Goal: Find specific page/section: Find specific page/section

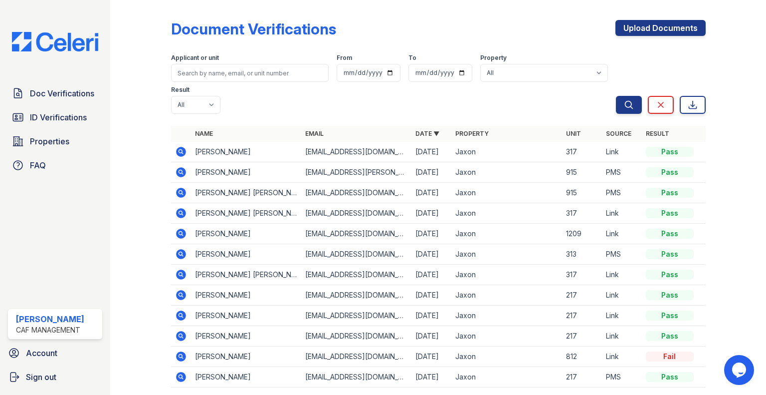
click at [181, 291] on icon at bounding box center [181, 295] width 10 height 10
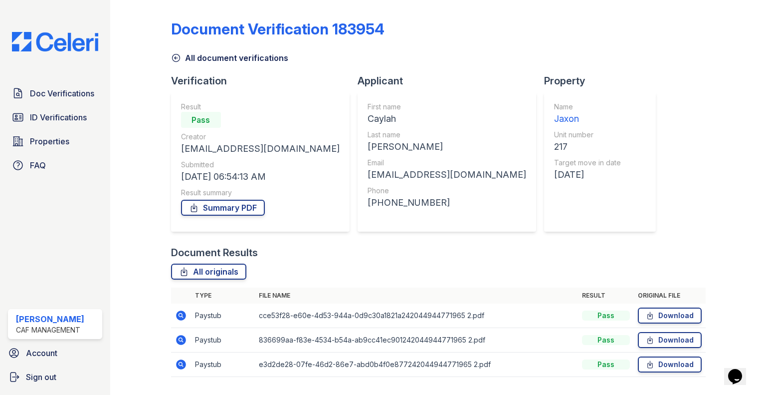
click at [180, 315] on icon at bounding box center [180, 314] width 2 height 2
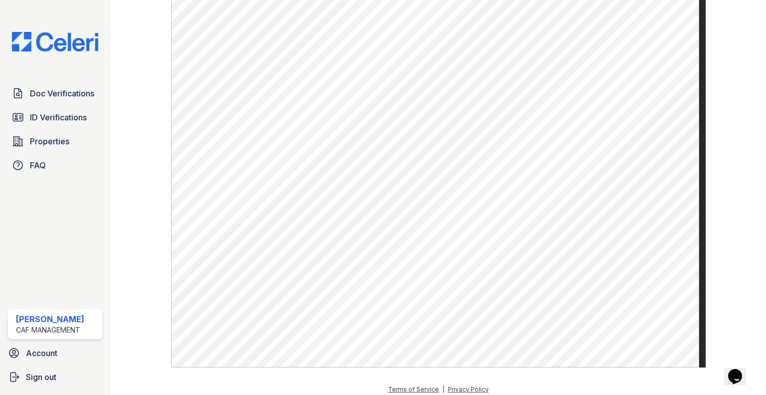
scroll to position [553, 0]
